Goal: Navigation & Orientation: Find specific page/section

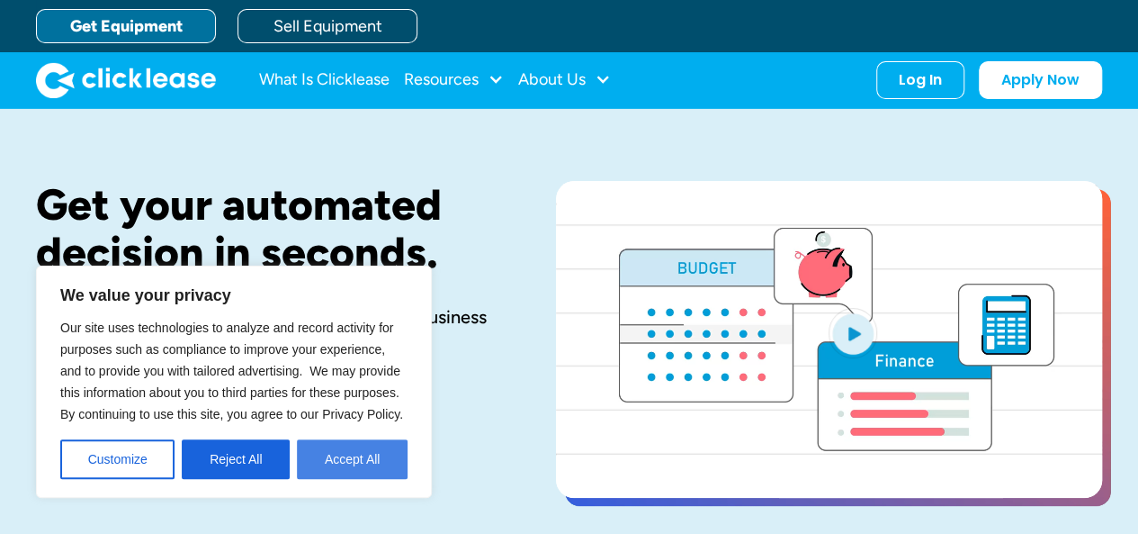
click at [346, 456] on button "Accept All" at bounding box center [352, 459] width 111 height 40
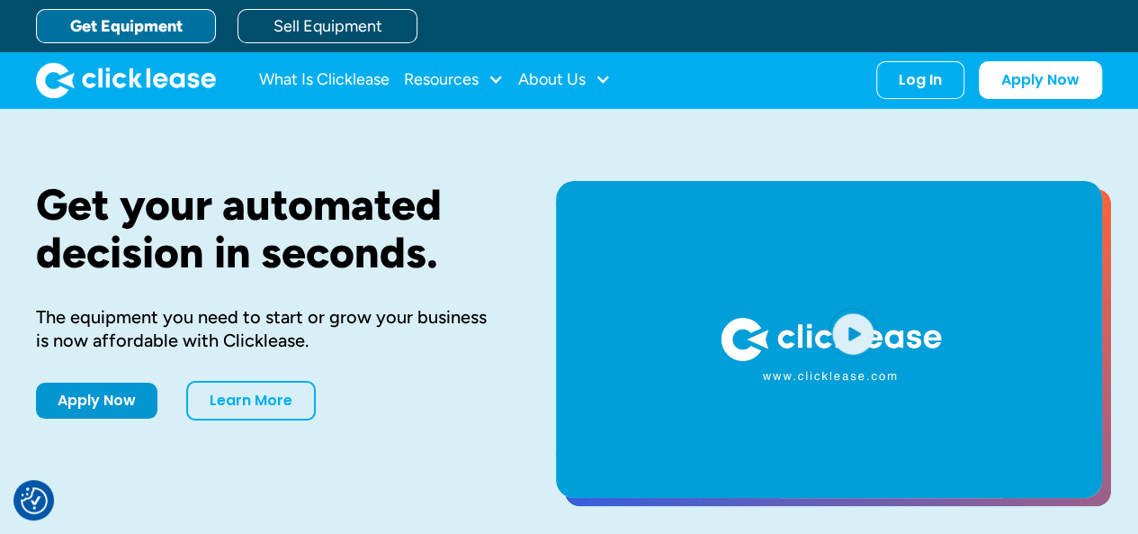
click at [194, 24] on link "Get Equipment" at bounding box center [126, 26] width 180 height 34
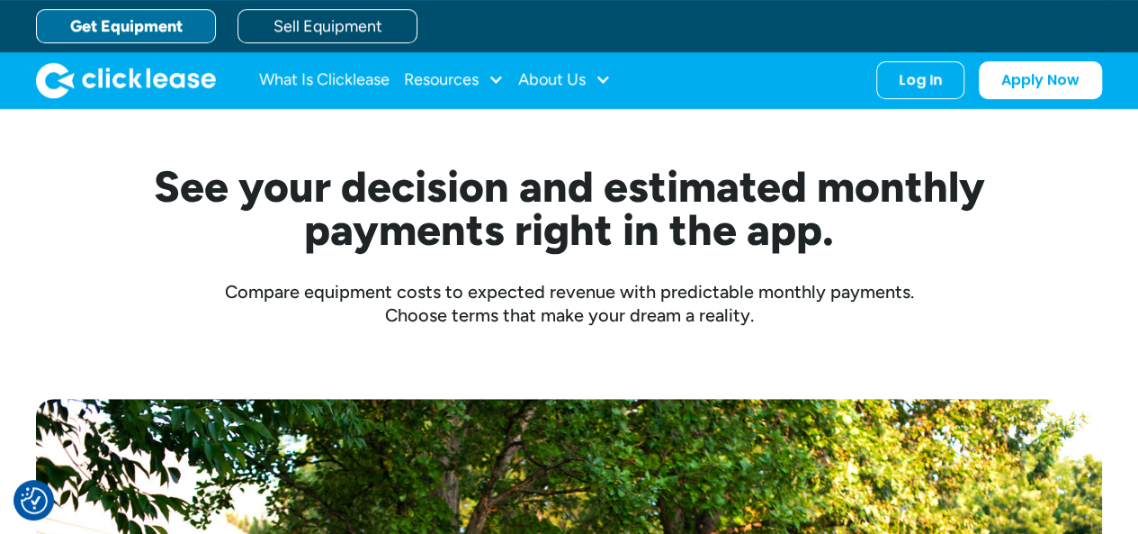
scroll to position [14, 0]
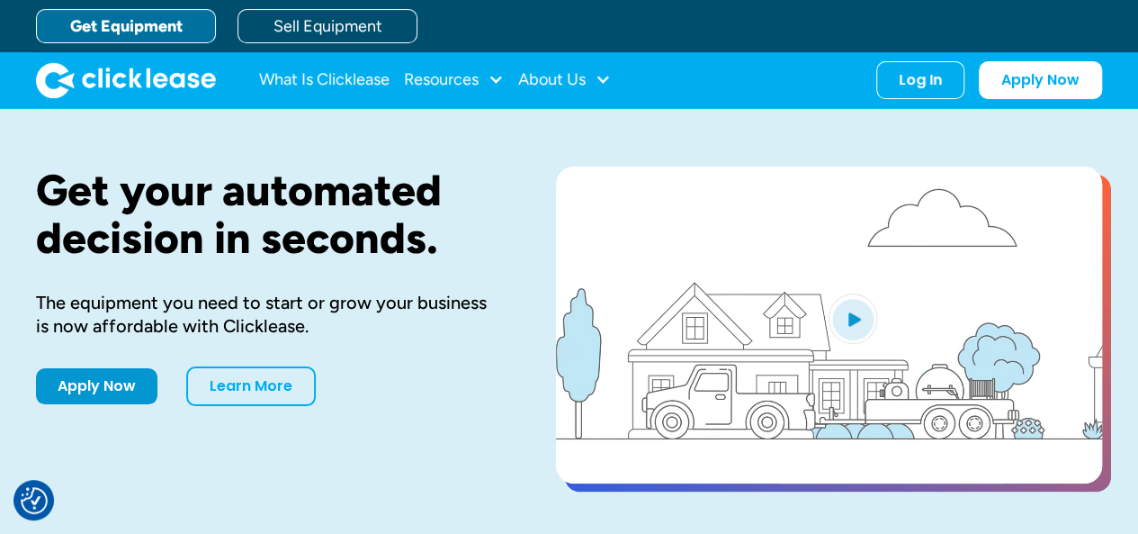
click at [170, 34] on link "Get Equipment" at bounding box center [126, 26] width 180 height 34
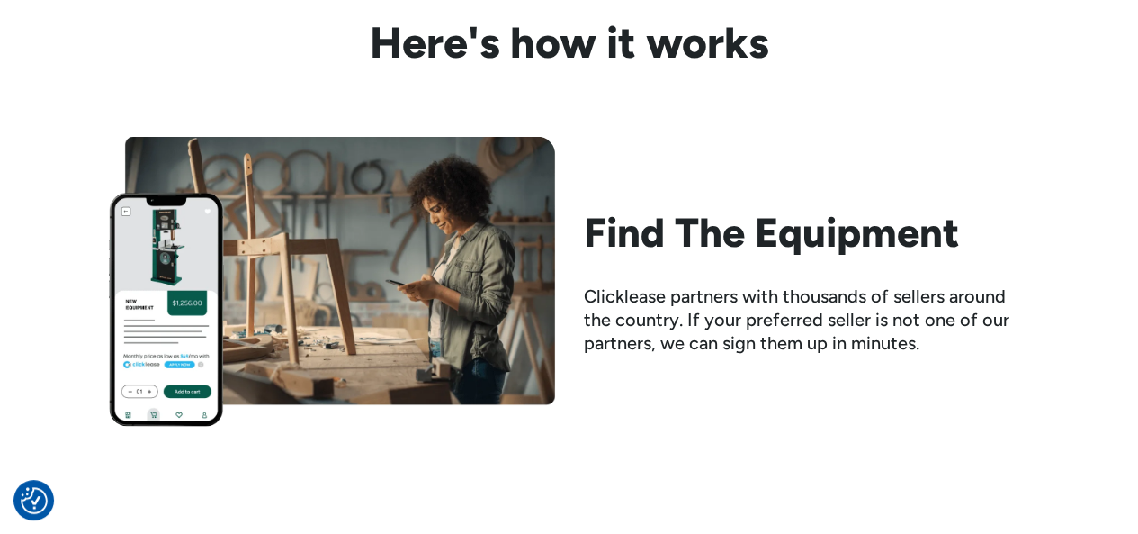
scroll to position [1890, 0]
